Goal: Transaction & Acquisition: Purchase product/service

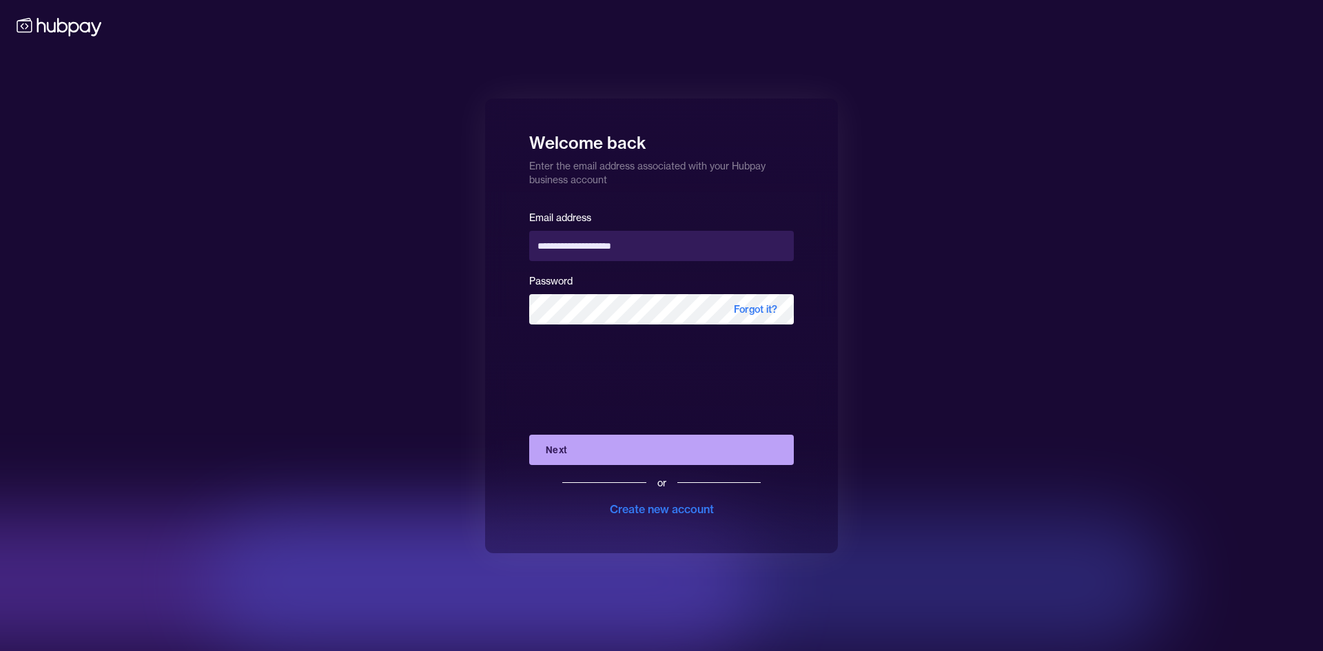
click at [593, 454] on button "Next" at bounding box center [661, 450] width 265 height 30
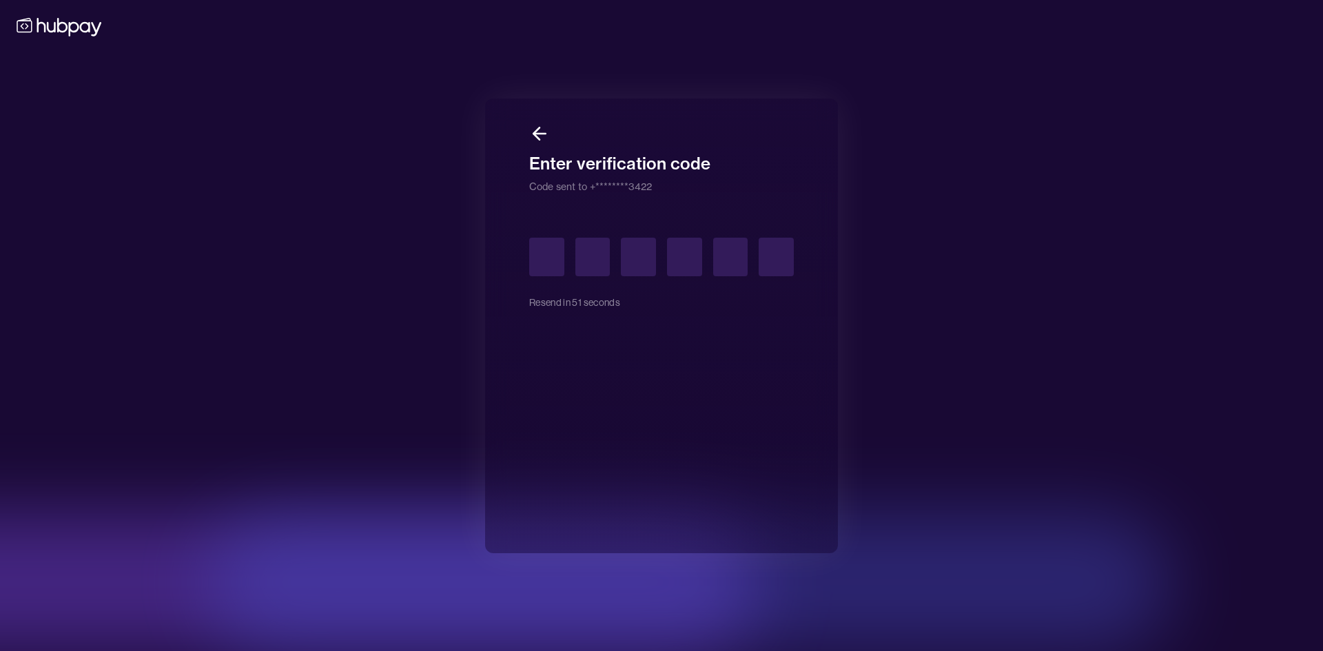
type input "*"
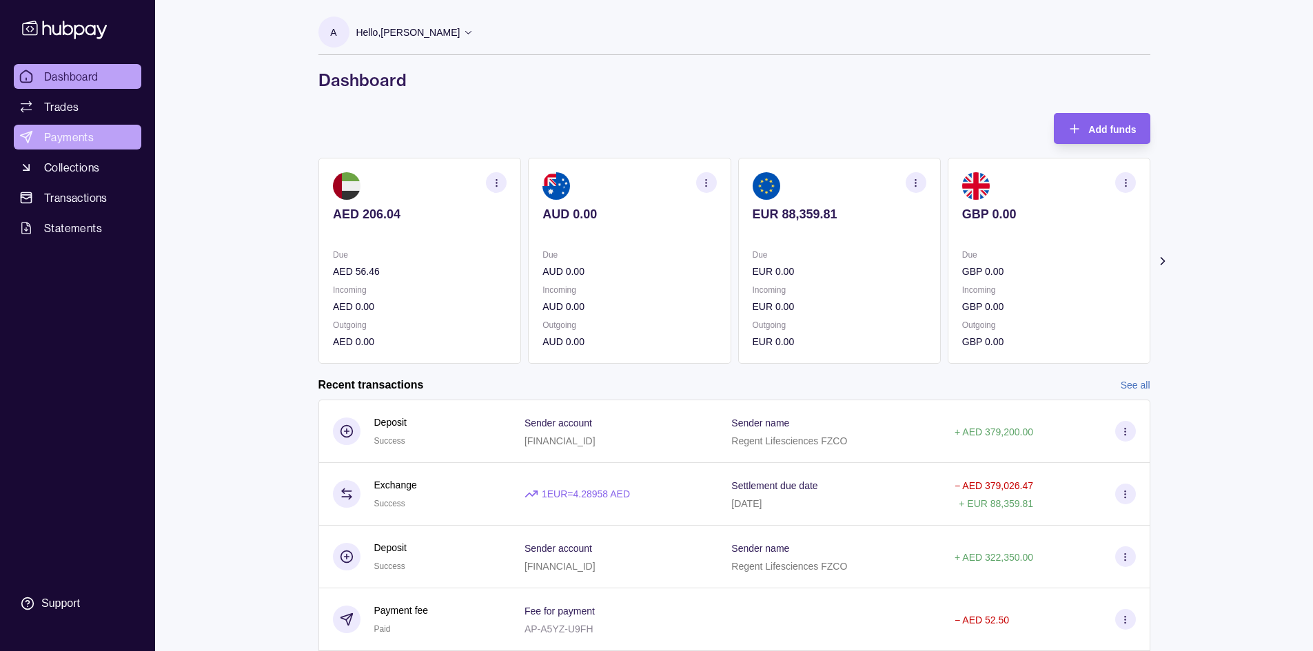
click at [56, 139] on span "Payments" at bounding box center [69, 137] width 50 height 17
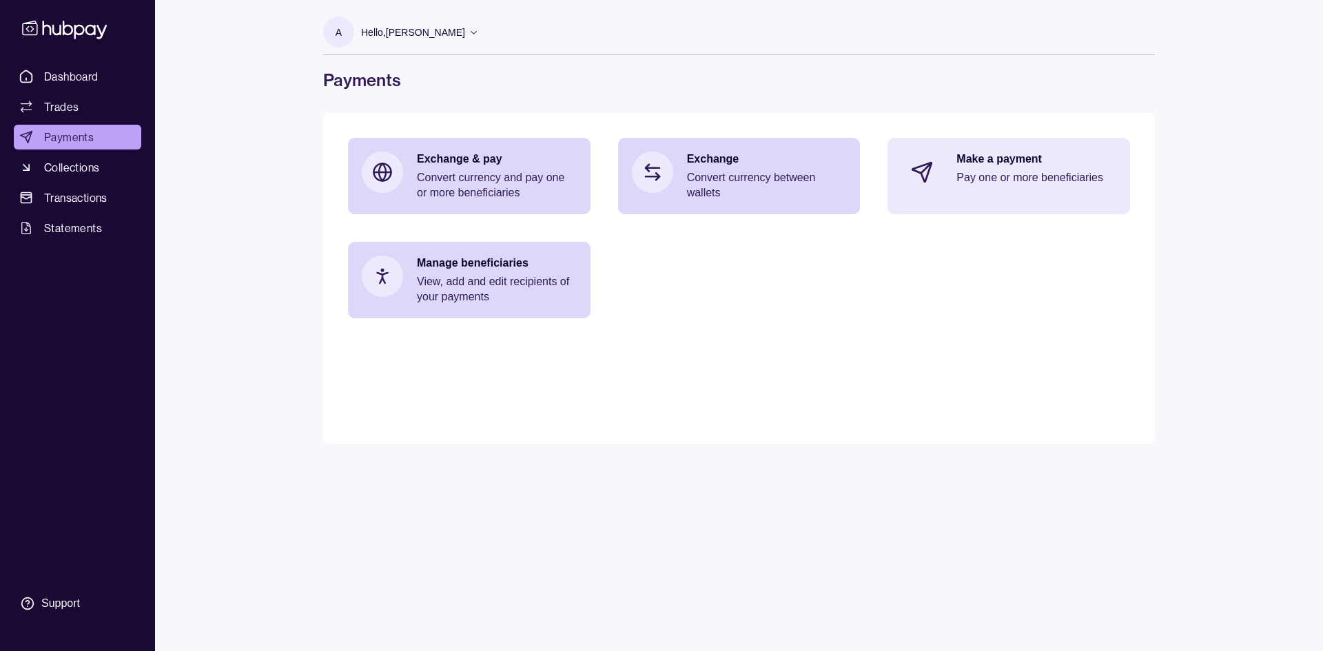
click at [1018, 179] on p "Pay one or more beneficiaries" at bounding box center [1036, 177] width 160 height 15
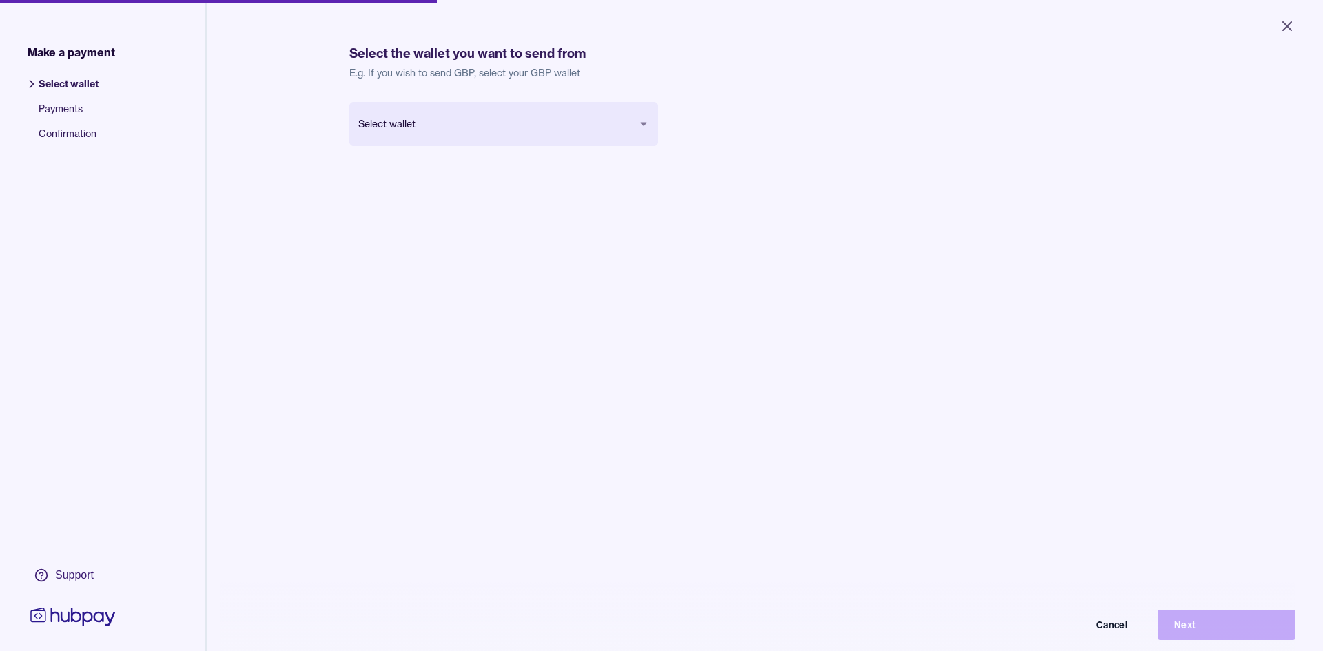
click at [416, 110] on body "Close Make a payment Select wallet Payments Confirmation Support Select the wal…" at bounding box center [661, 325] width 1323 height 651
click at [1189, 619] on button "Next" at bounding box center [1216, 615] width 138 height 30
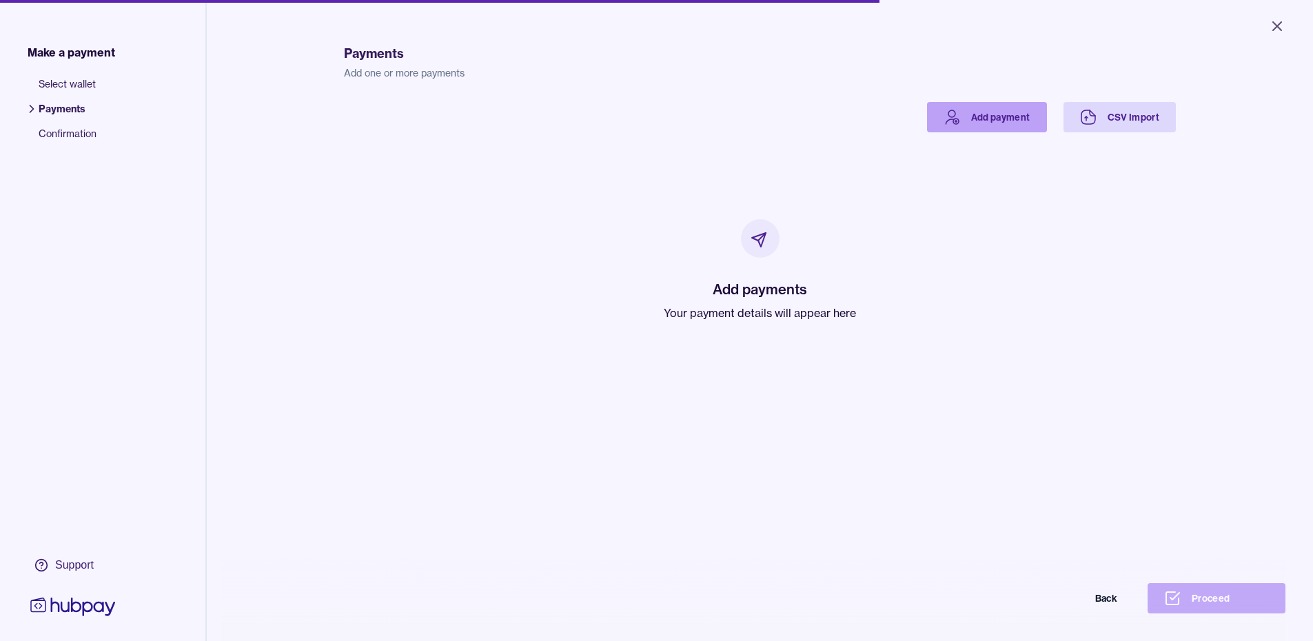
click at [980, 119] on link "Add payment" at bounding box center [987, 117] width 120 height 30
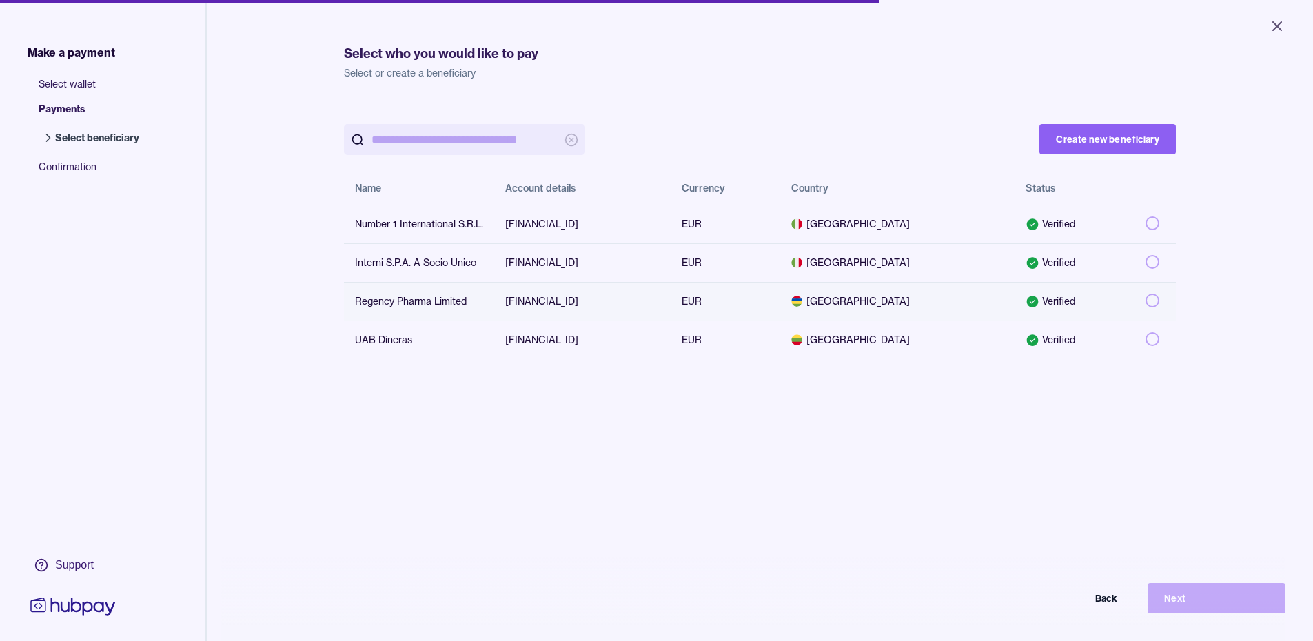
click at [1134, 294] on td at bounding box center [1154, 301] width 41 height 39
click at [1204, 611] on button "Next" at bounding box center [1216, 598] width 138 height 30
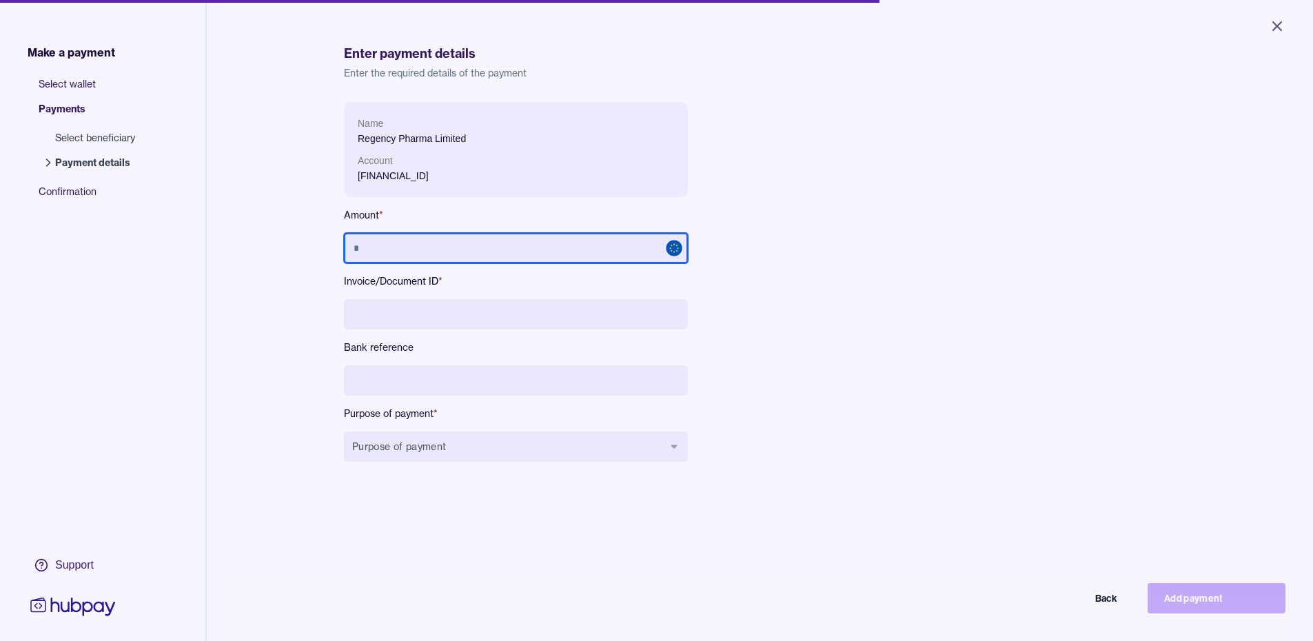
click at [445, 249] on input "text" at bounding box center [516, 248] width 344 height 30
type input "*********"
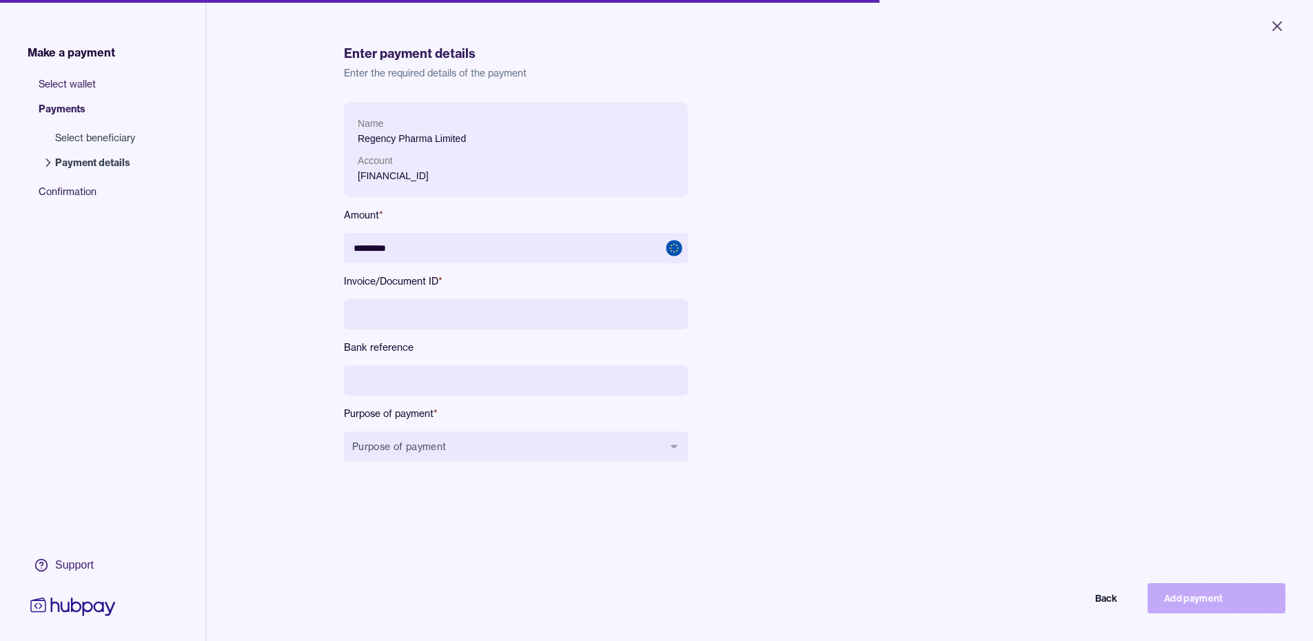
click at [446, 318] on input at bounding box center [516, 314] width 344 height 30
type input "**********"
click at [416, 391] on input at bounding box center [516, 380] width 344 height 30
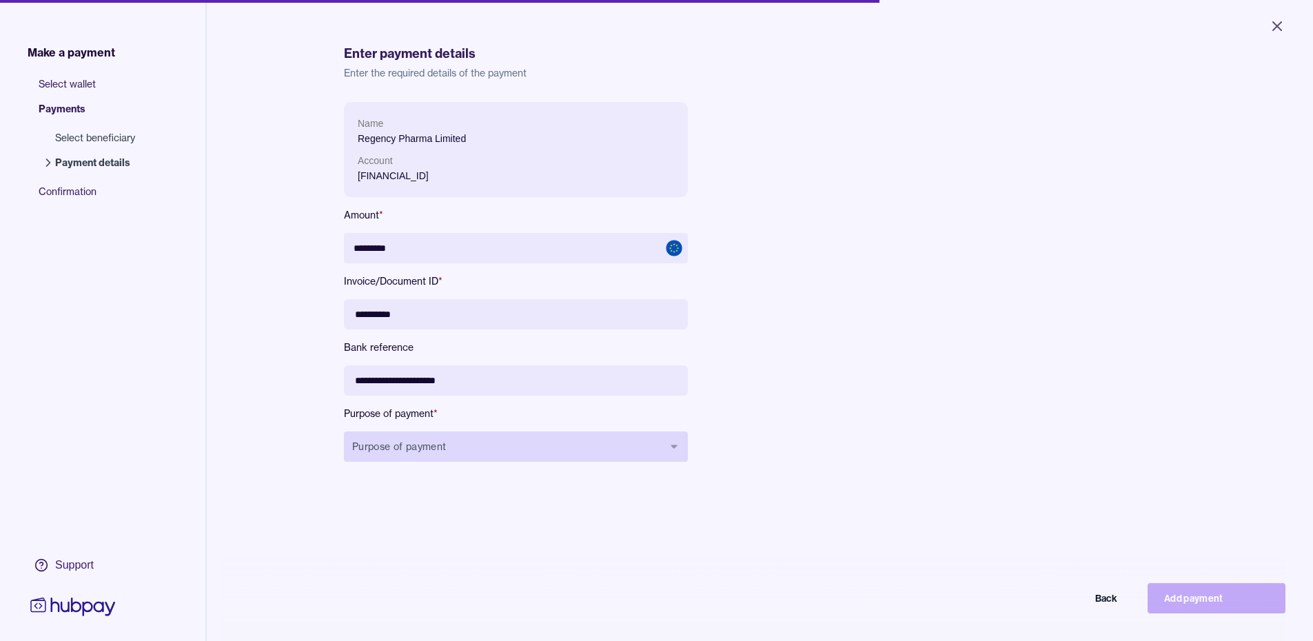
type input "**********"
click at [434, 454] on button "Purpose of payment" at bounding box center [516, 446] width 344 height 30
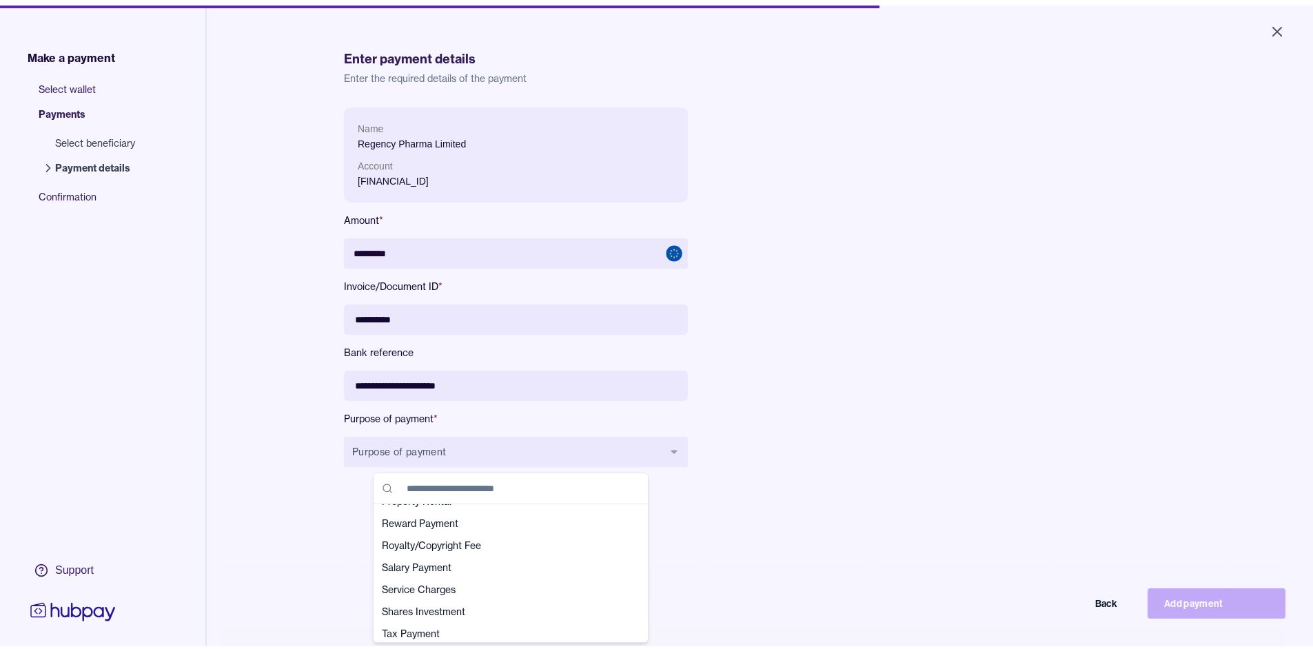
scroll to position [482, 0]
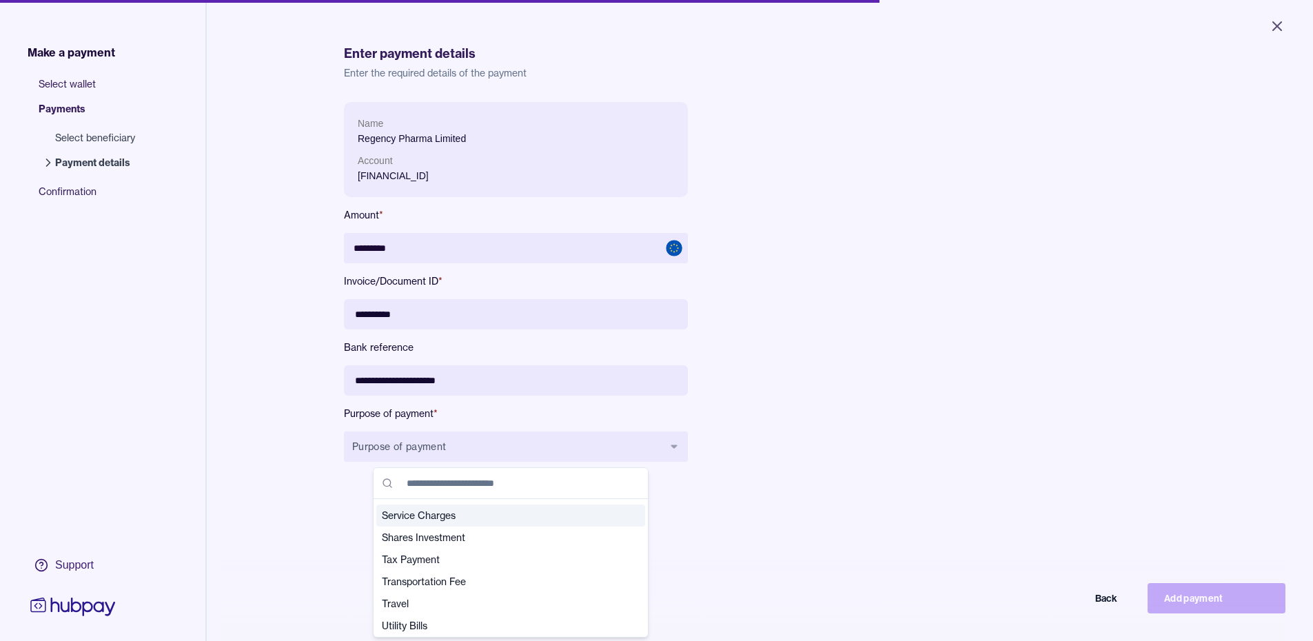
drag, startPoint x: 409, startPoint y: 517, endPoint x: 421, endPoint y: 515, distance: 11.9
click at [409, 516] on span "Service Charges" at bounding box center [502, 516] width 241 height 14
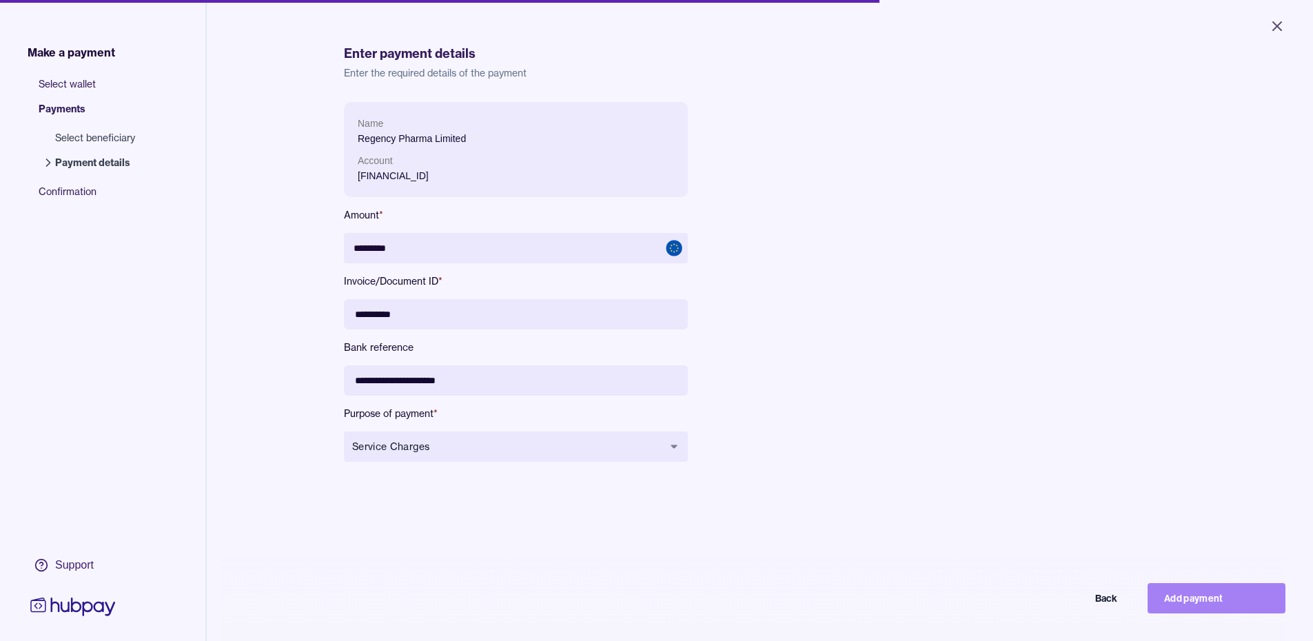
click at [1210, 613] on button "Add payment" at bounding box center [1216, 598] width 138 height 30
type input "********"
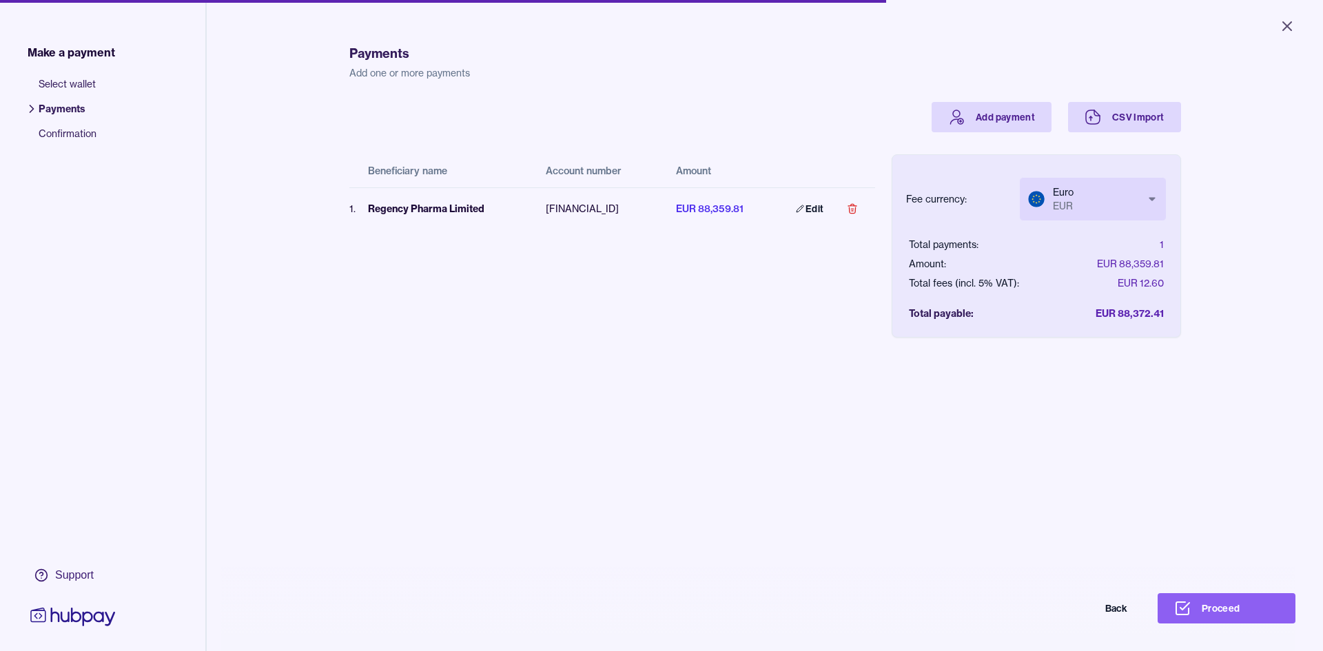
click at [1098, 205] on body "Close Make a payment Select wallet Payments Confirmation Support Payments Add o…" at bounding box center [661, 325] width 1323 height 651
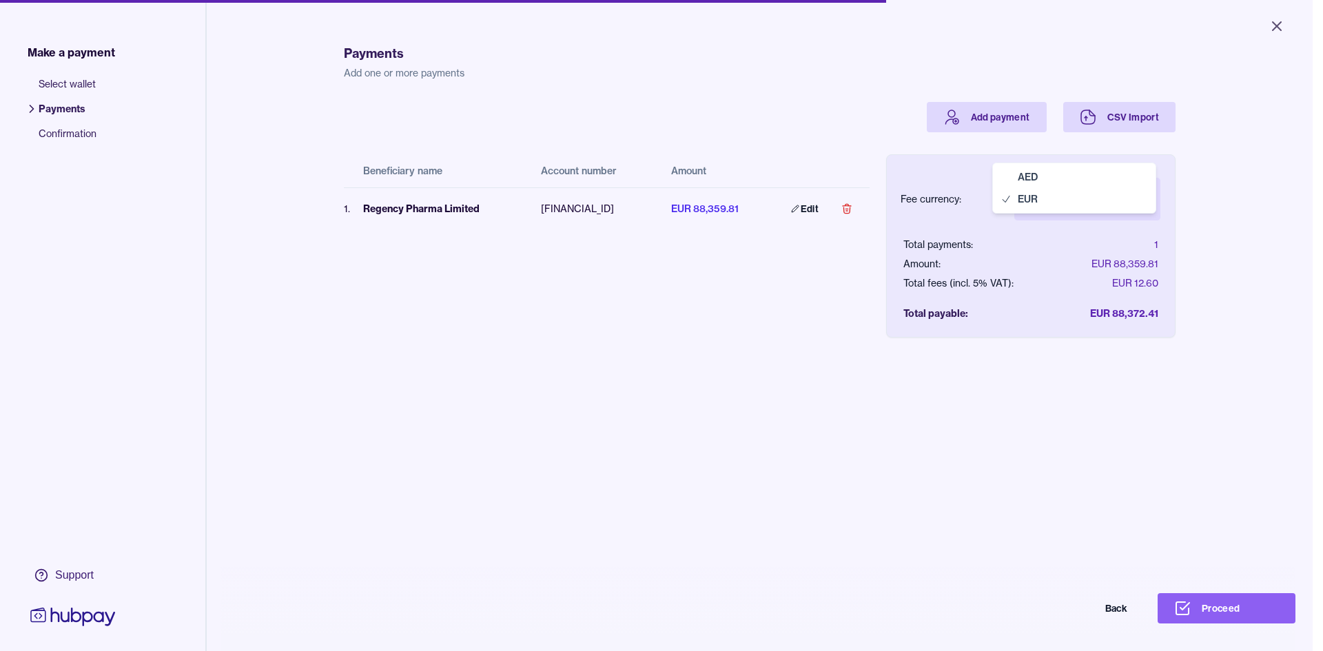
select select "***"
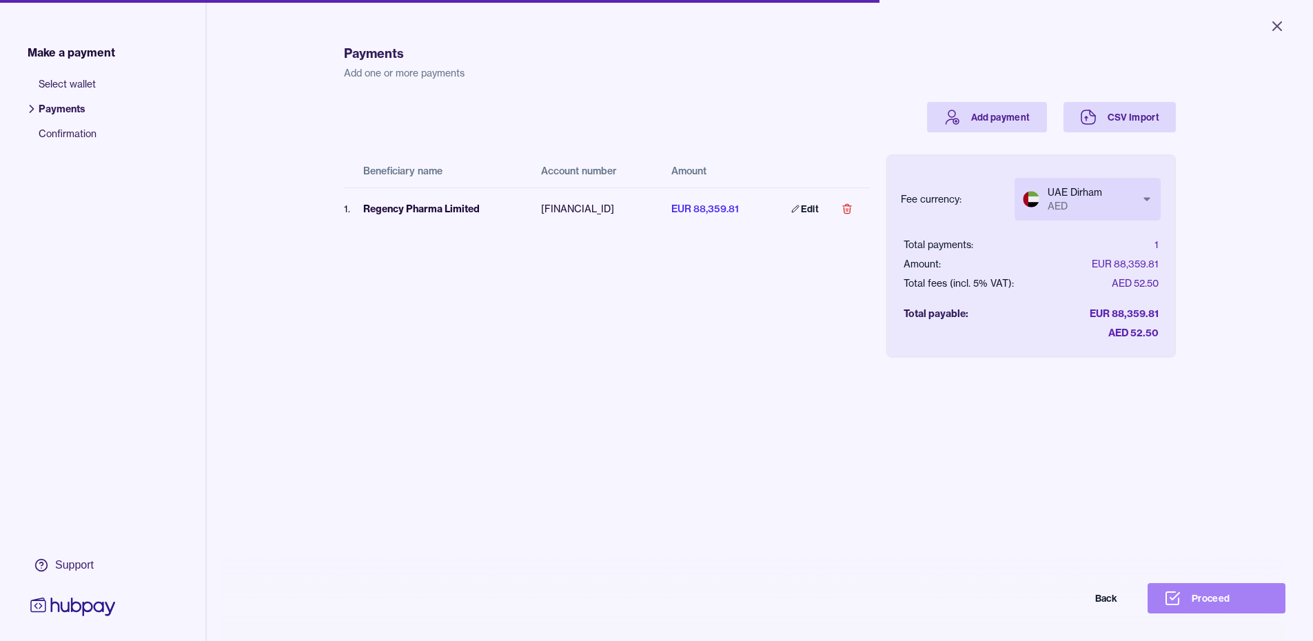
click at [1229, 613] on button "Proceed" at bounding box center [1216, 598] width 138 height 30
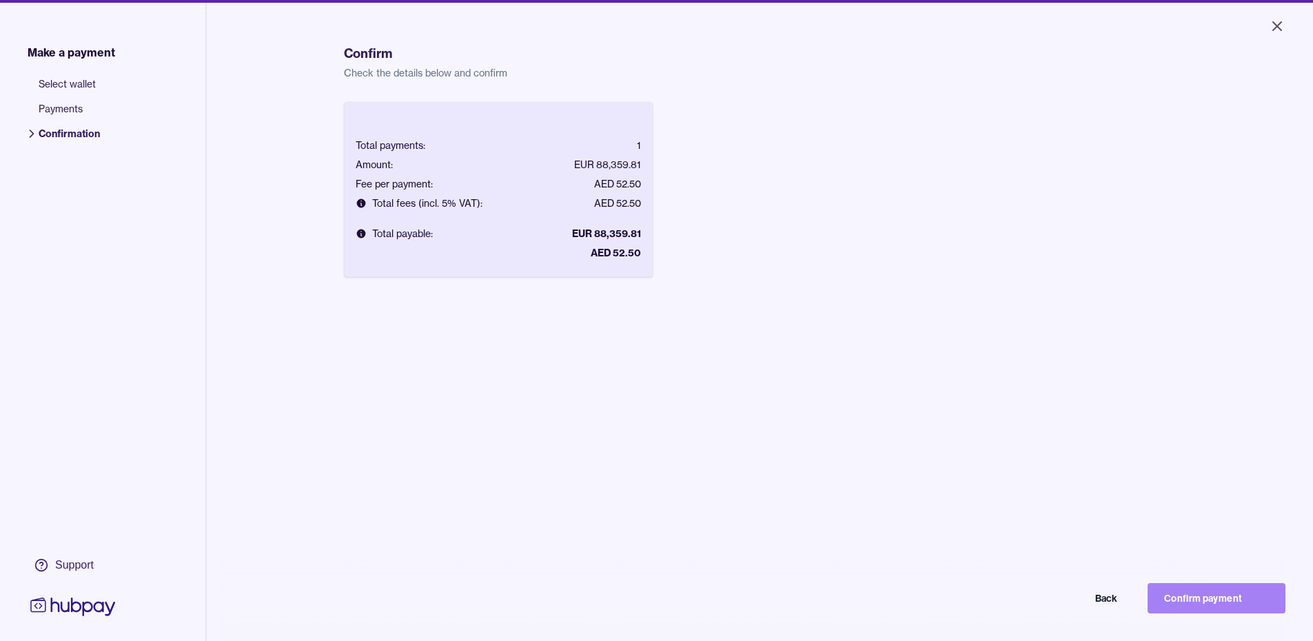
click at [1232, 611] on button "Confirm payment" at bounding box center [1216, 598] width 138 height 30
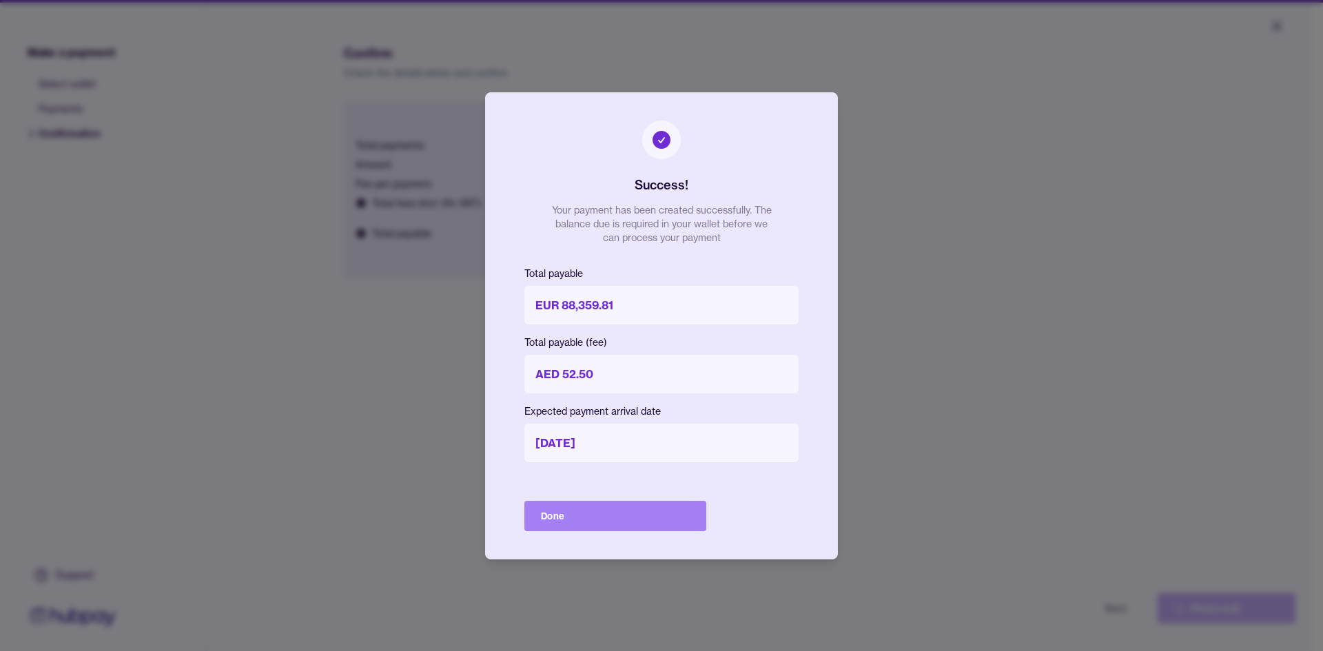
click at [595, 518] on button "Done" at bounding box center [615, 516] width 182 height 30
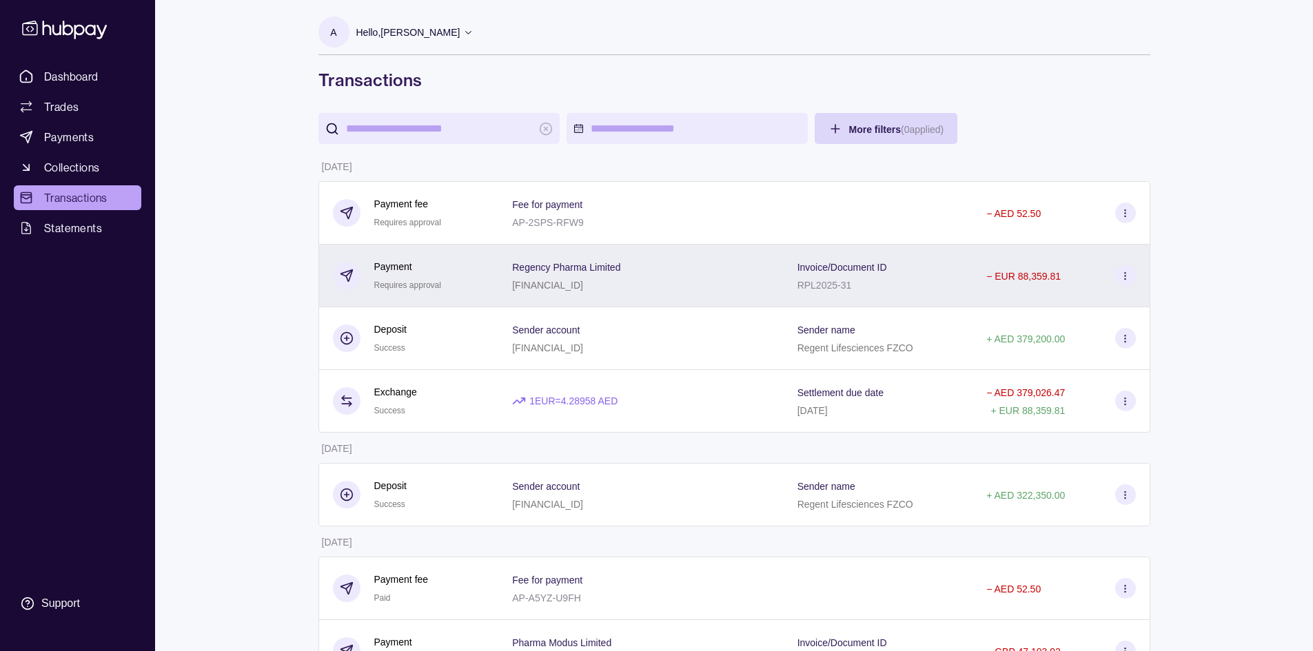
click at [1119, 277] on section at bounding box center [1125, 275] width 21 height 21
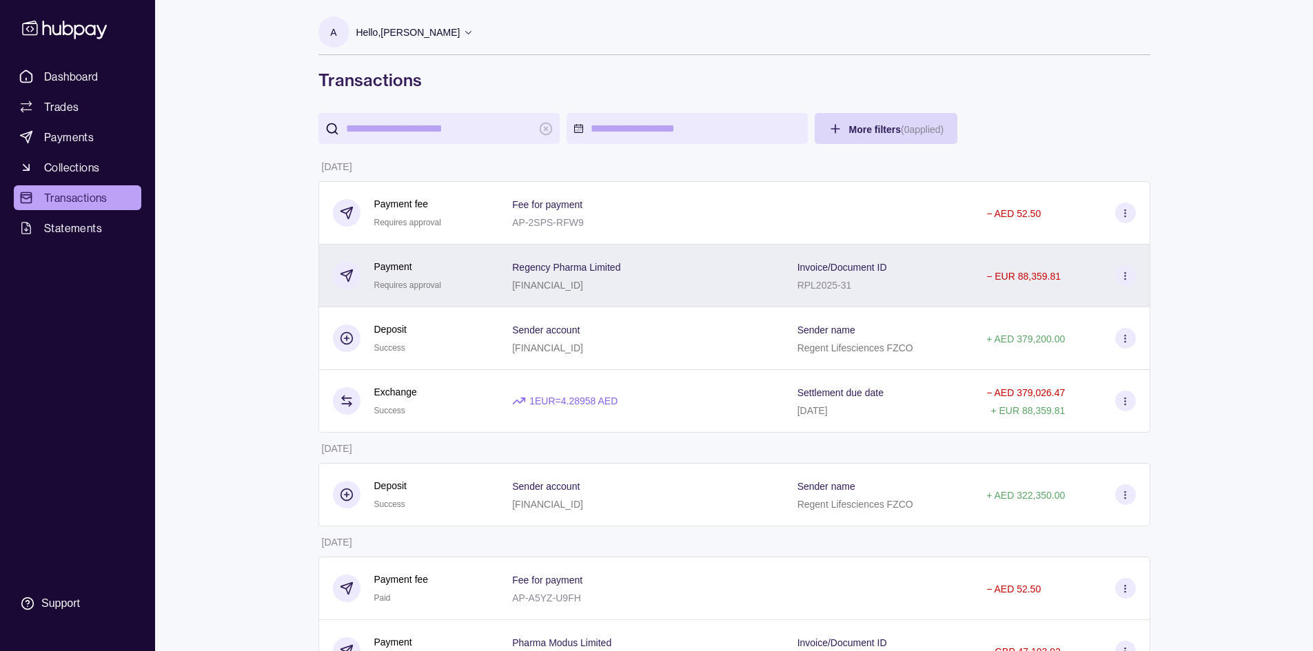
click at [553, 284] on p "[FINANCIAL_ID]" at bounding box center [547, 285] width 71 height 11
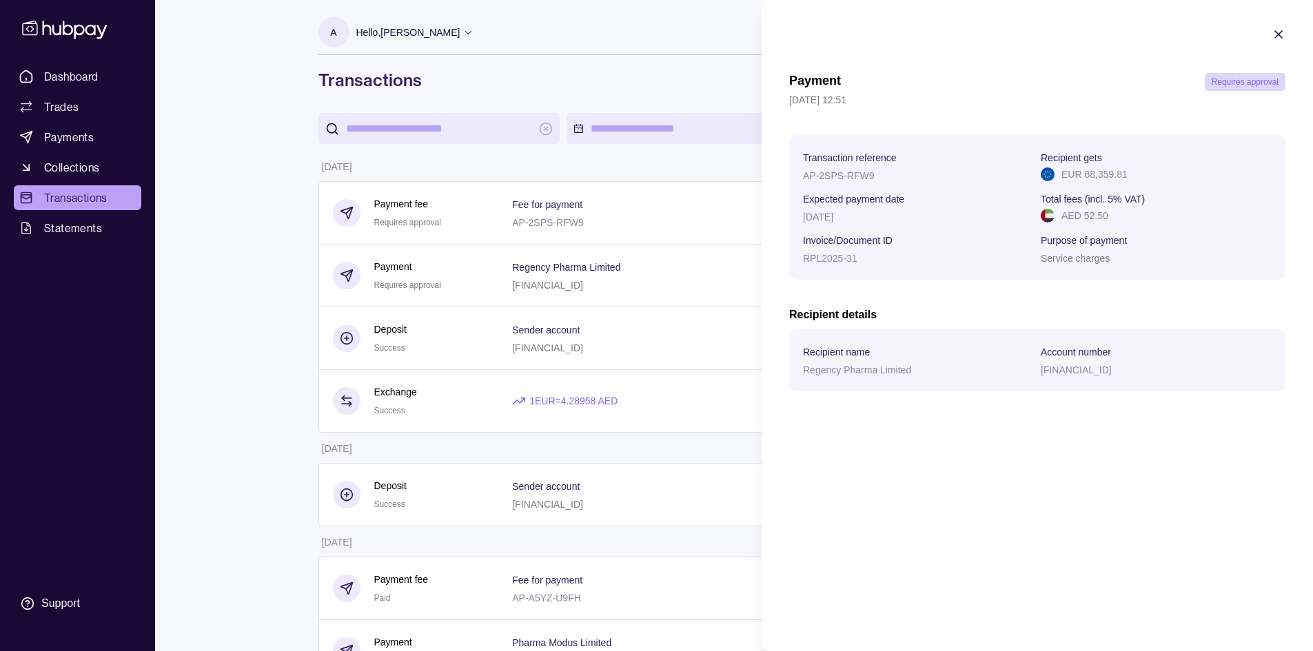
click at [1279, 36] on icon "button" at bounding box center [1278, 34] width 7 height 7
